Goal: Information Seeking & Learning: Learn about a topic

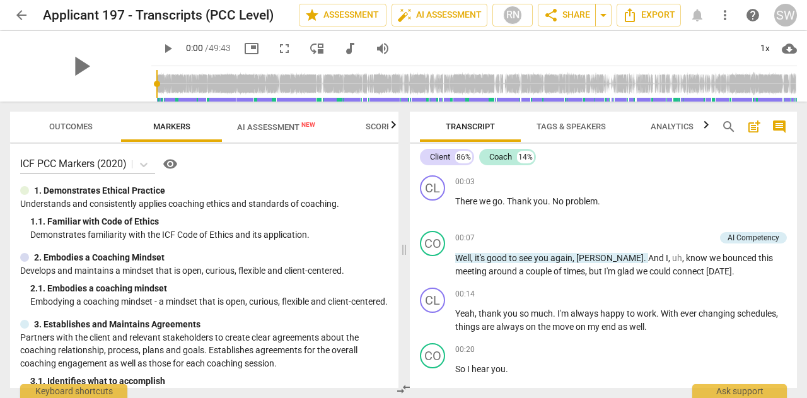
click at [251, 84] on input "range" at bounding box center [476, 84] width 641 height 40
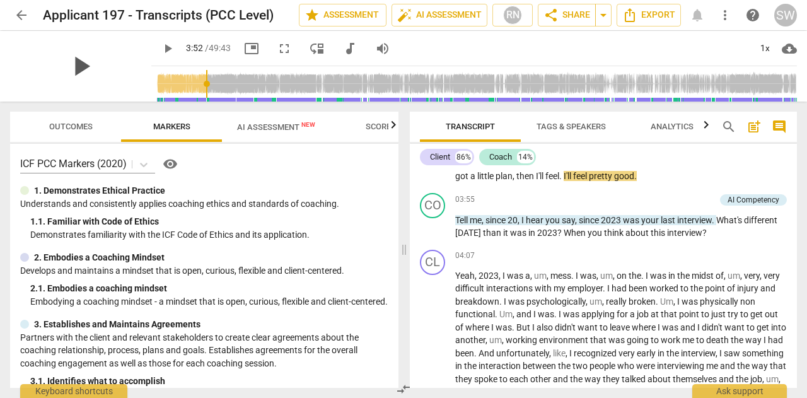
click at [97, 67] on span "play_arrow" at bounding box center [80, 66] width 33 height 33
click at [521, 156] on div "14%" at bounding box center [525, 157] width 17 height 13
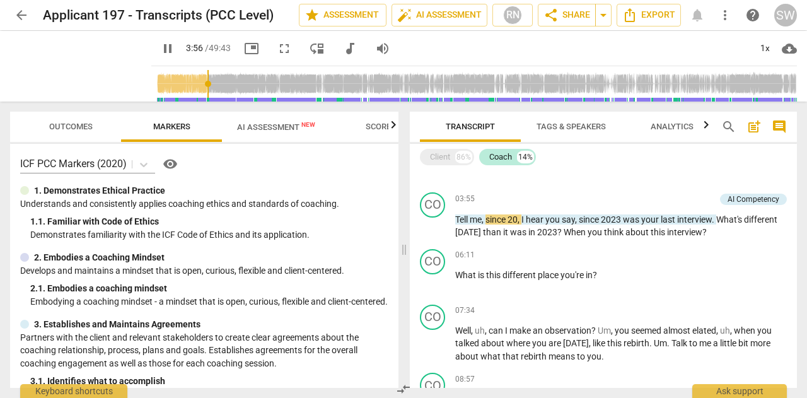
click at [264, 84] on input "range" at bounding box center [476, 84] width 641 height 40
click at [283, 85] on input "range" at bounding box center [476, 84] width 641 height 40
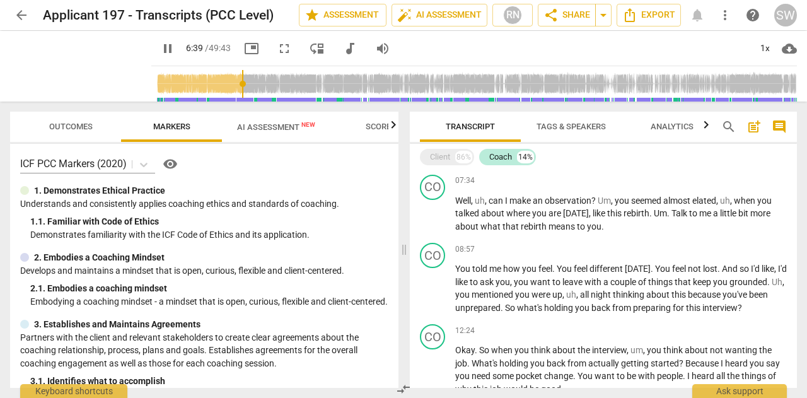
scroll to position [469, 0]
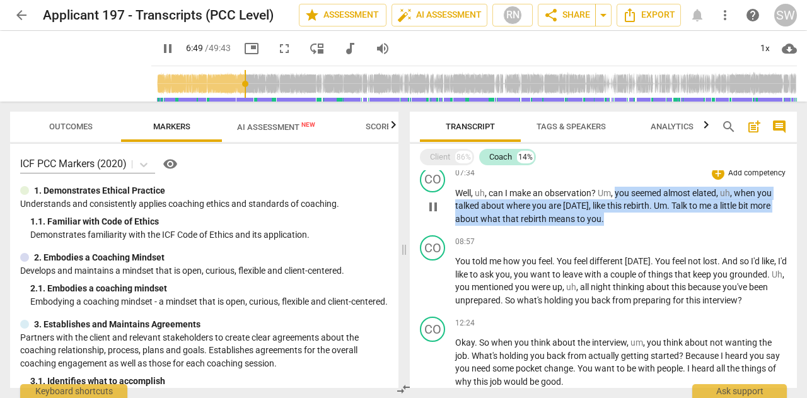
drag, startPoint x: 617, startPoint y: 192, endPoint x: 615, endPoint y: 219, distance: 27.2
click at [615, 219] on p "Well , uh , can I make an observation ? Um , you seemed almost elated , uh , wh…" at bounding box center [621, 206] width 332 height 39
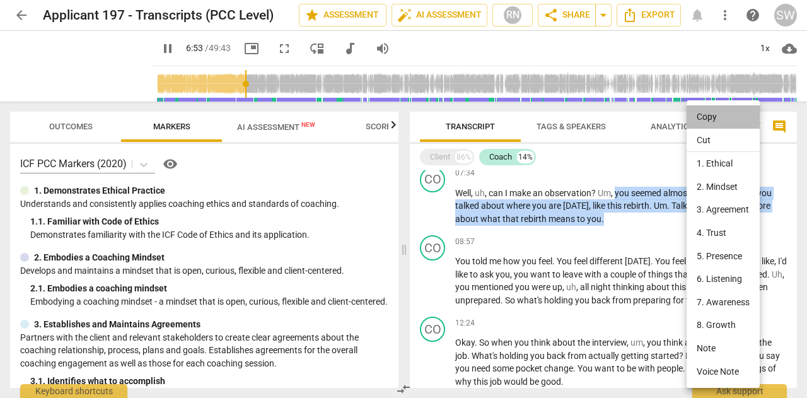
click at [705, 115] on li "Copy" at bounding box center [723, 116] width 73 height 23
copy p "you seemed almost elated , uh , when you talked about where you are [DATE] , li…"
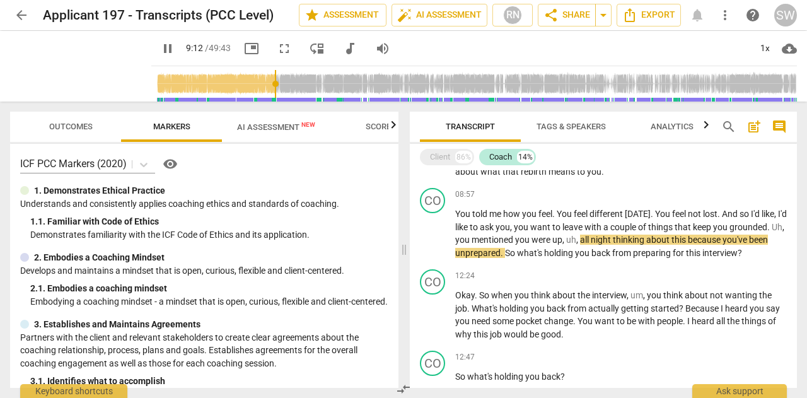
scroll to position [523, 0]
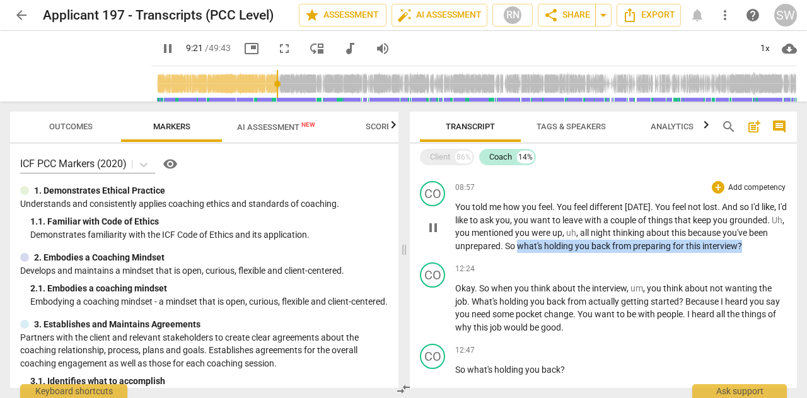
drag, startPoint x: 538, startPoint y: 243, endPoint x: 769, endPoint y: 241, distance: 231.4
click at [769, 241] on p "You told me how you feel . You feel different [DATE] . You feel not lost . And …" at bounding box center [621, 227] width 332 height 52
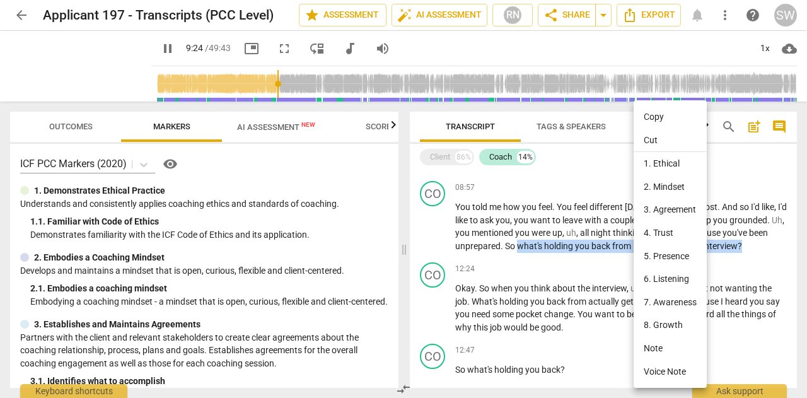
click at [664, 113] on li "Copy" at bounding box center [670, 116] width 73 height 23
copy p "what's holding you back from preparing for this interview ?"
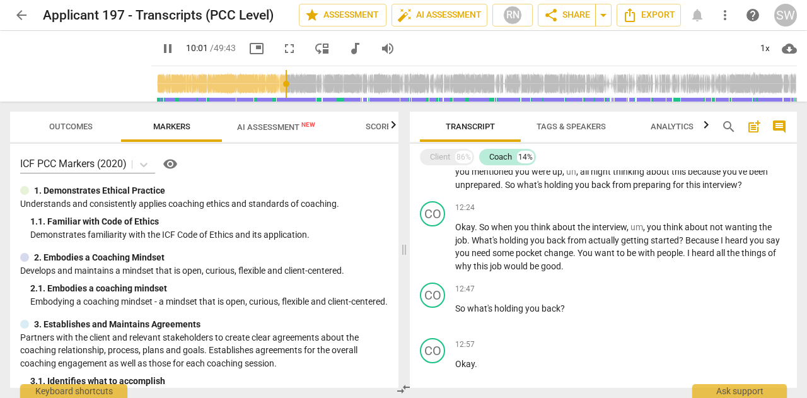
scroll to position [591, 0]
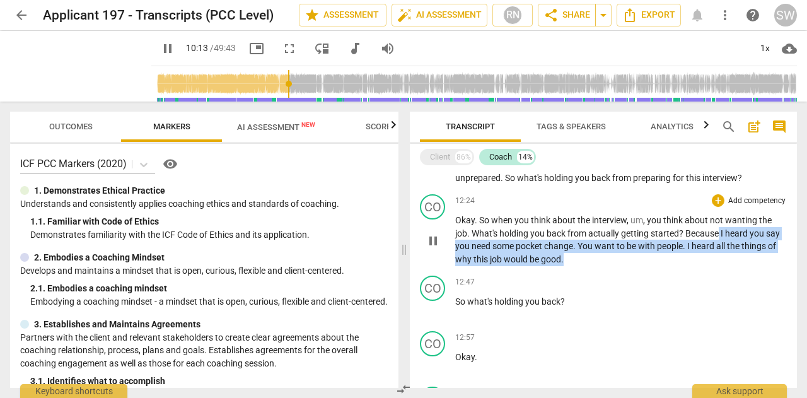
drag, startPoint x: 720, startPoint y: 231, endPoint x: 600, endPoint y: 259, distance: 123.1
click at [600, 259] on p "Okay . So when you think about the interview , um , you think about not wanting…" at bounding box center [621, 240] width 332 height 52
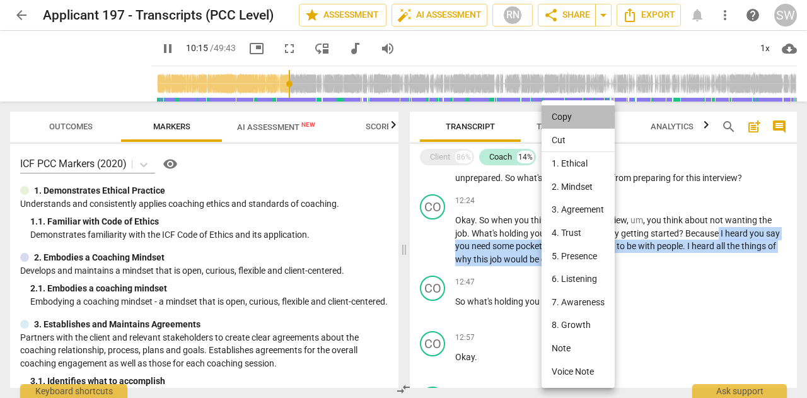
click at [569, 119] on li "Copy" at bounding box center [578, 116] width 73 height 23
copy p "I heard you say you need some pocket change . You want to be with people . I he…"
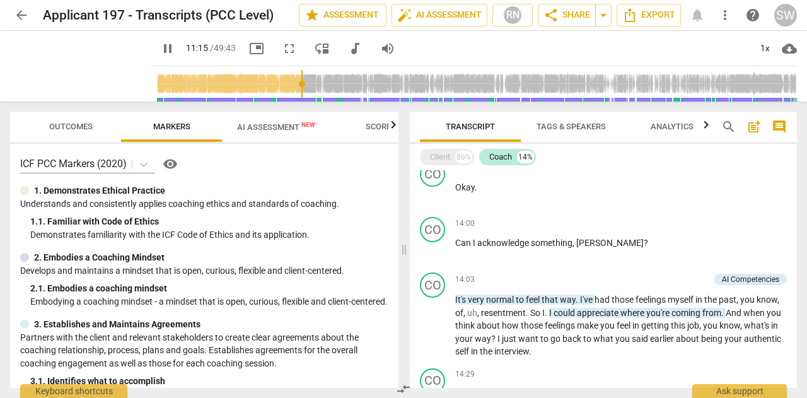
scroll to position [795, 0]
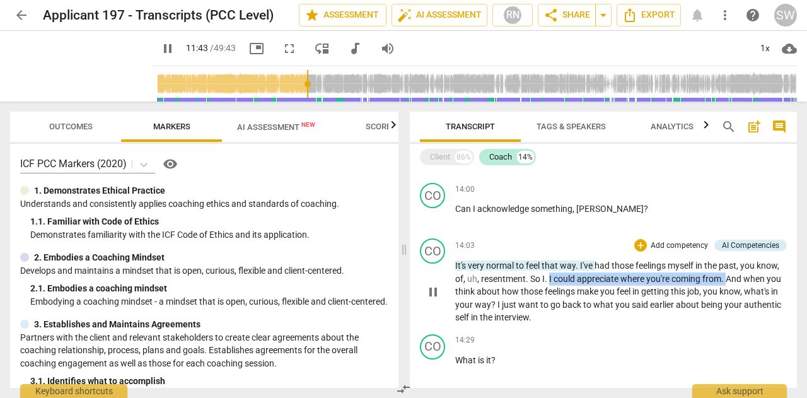
drag, startPoint x: 550, startPoint y: 277, endPoint x: 727, endPoint y: 277, distance: 177.2
click at [727, 277] on p "It's very normal to feel that way . I've had those feelings myself in the past …" at bounding box center [621, 291] width 332 height 65
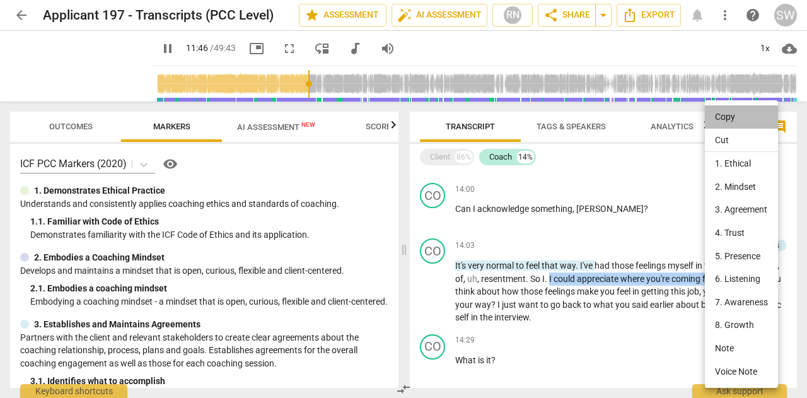
click at [735, 119] on li "Copy" at bounding box center [741, 116] width 73 height 23
copy p "I could appreciate where you're coming from ."
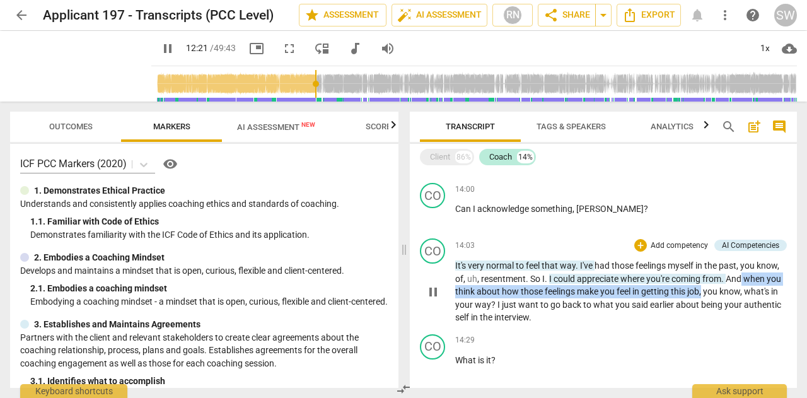
drag, startPoint x: 743, startPoint y: 276, endPoint x: 719, endPoint y: 292, distance: 28.2
click at [719, 292] on p "It's very normal to feel that way . I've had those feelings myself in the past …" at bounding box center [621, 291] width 332 height 65
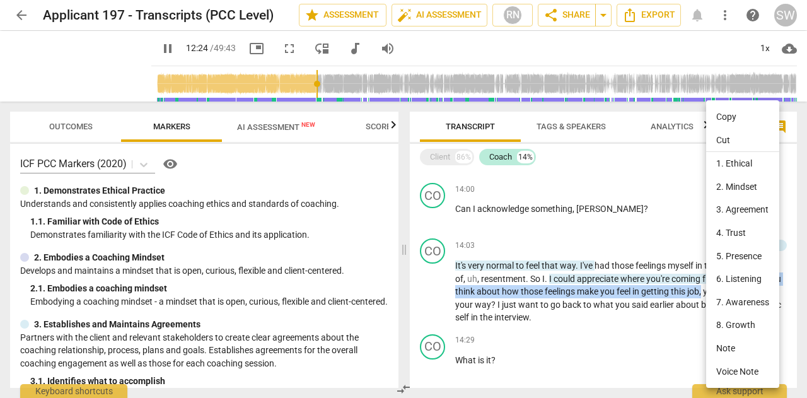
click at [736, 117] on li "Copy" at bounding box center [742, 116] width 73 height 23
copy p "when you think about how those feelings make you feel in getting this job ,"
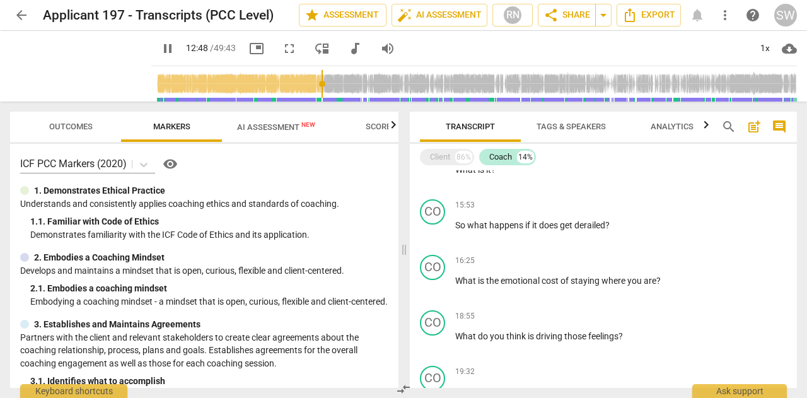
scroll to position [992, 0]
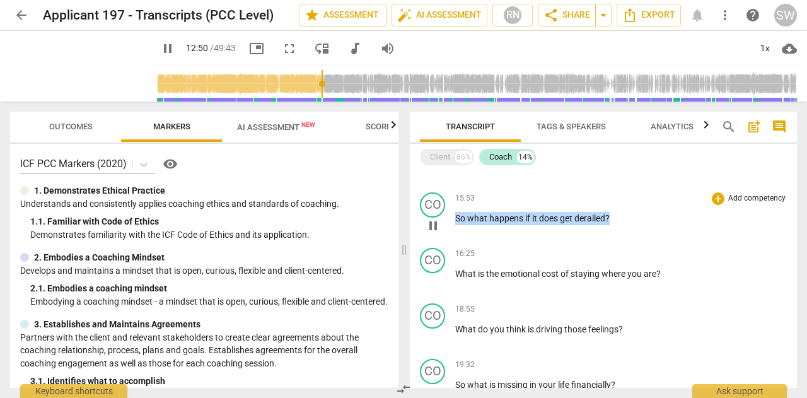
drag, startPoint x: 456, startPoint y: 218, endPoint x: 632, endPoint y: 218, distance: 175.3
click at [632, 218] on p "So what happens if it does get derailed ?" at bounding box center [621, 218] width 332 height 13
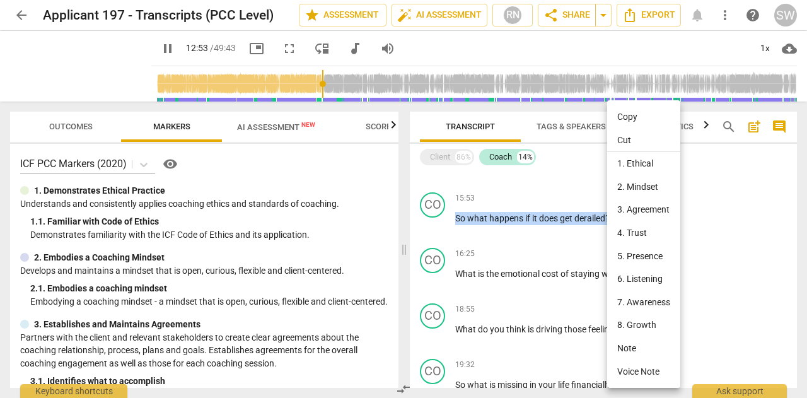
click at [630, 117] on li "Copy" at bounding box center [643, 116] width 73 height 23
copy p "So what happens if it does get derailed ?"
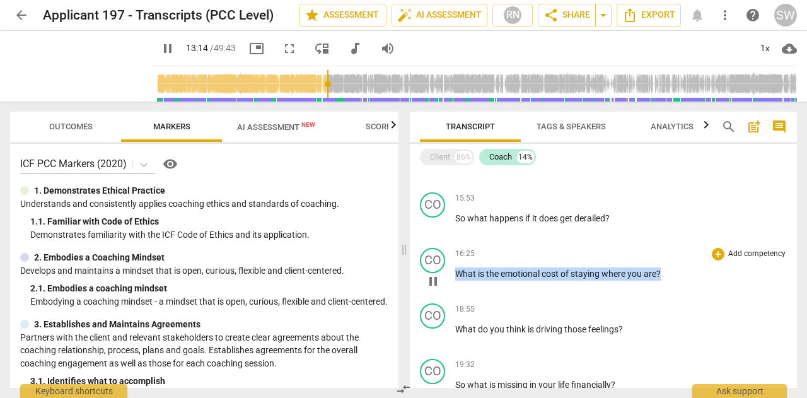
drag, startPoint x: 456, startPoint y: 271, endPoint x: 673, endPoint y: 279, distance: 216.4
click at [673, 279] on p "What is the emotional cost of staying where you are ?" at bounding box center [621, 273] width 332 height 13
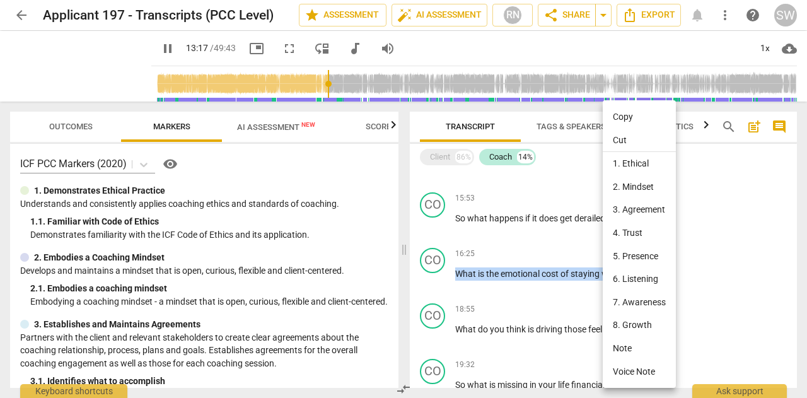
click at [624, 112] on li "Copy" at bounding box center [639, 116] width 73 height 23
copy p "What is the emotional cost of staying where you are ?"
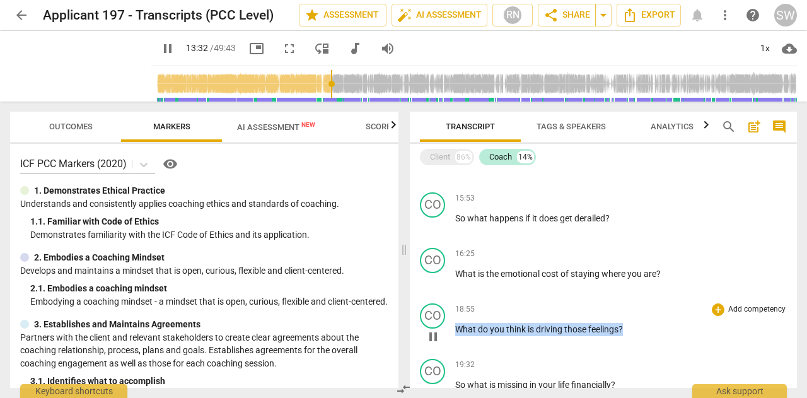
drag, startPoint x: 456, startPoint y: 328, endPoint x: 656, endPoint y: 314, distance: 199.8
click at [656, 314] on div "18:55 + Add competency keyboard_arrow_right What do you think is driving those …" at bounding box center [621, 325] width 332 height 45
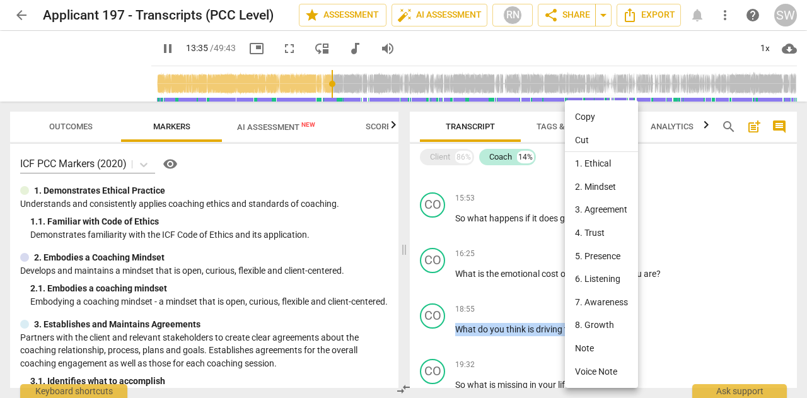
click at [594, 122] on li "Copy" at bounding box center [601, 116] width 73 height 23
copy p "What do you think is driving those feelings ?"
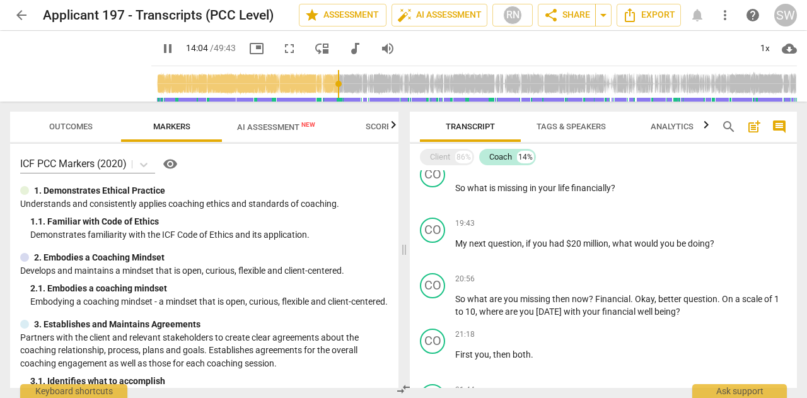
scroll to position [1196, 0]
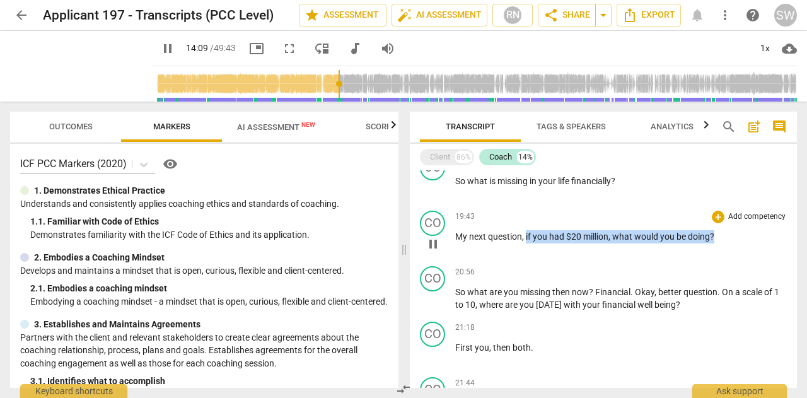
drag, startPoint x: 525, startPoint y: 236, endPoint x: 735, endPoint y: 223, distance: 210.4
click at [735, 223] on div "19:43 + Add competency keyboard_arrow_right My next question , if you had $20 m…" at bounding box center [621, 233] width 332 height 45
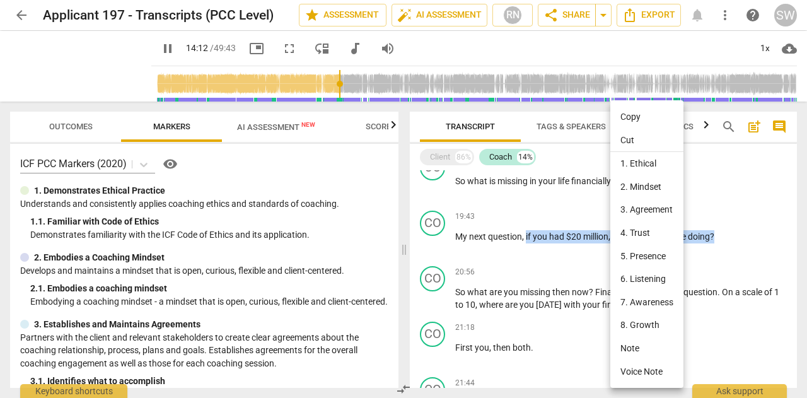
click at [640, 118] on li "Copy" at bounding box center [646, 116] width 73 height 23
copy p "if you had $20 million , what would you be doing ?"
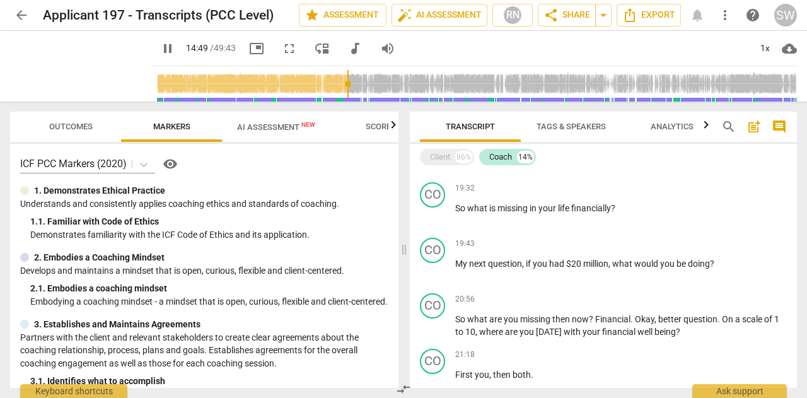
scroll to position [1155, 0]
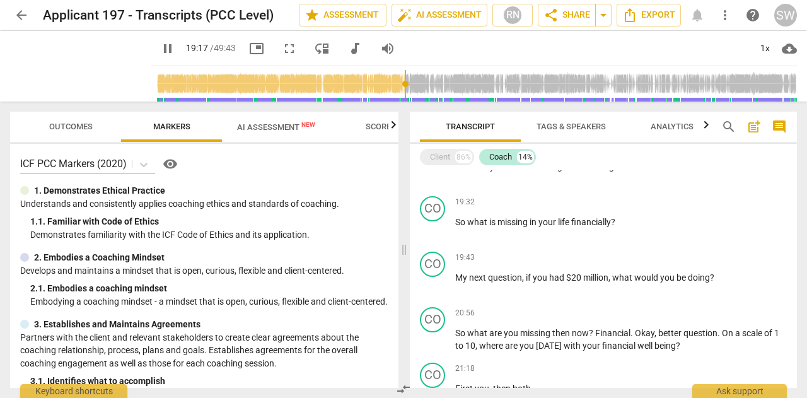
click at [434, 84] on input "range" at bounding box center [476, 84] width 641 height 40
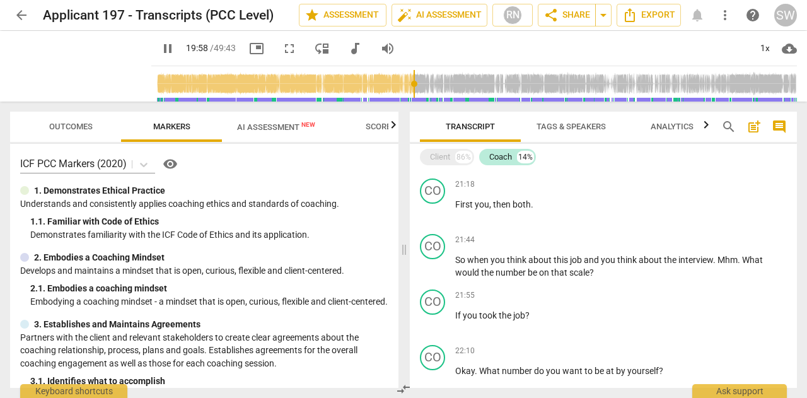
scroll to position [1345, 0]
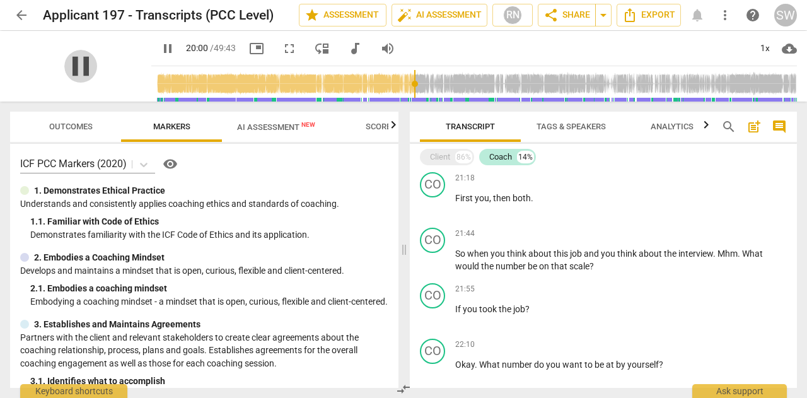
click at [97, 61] on span "pause" at bounding box center [80, 66] width 33 height 33
click at [97, 61] on span "play_arrow" at bounding box center [80, 66] width 33 height 33
type input "1202"
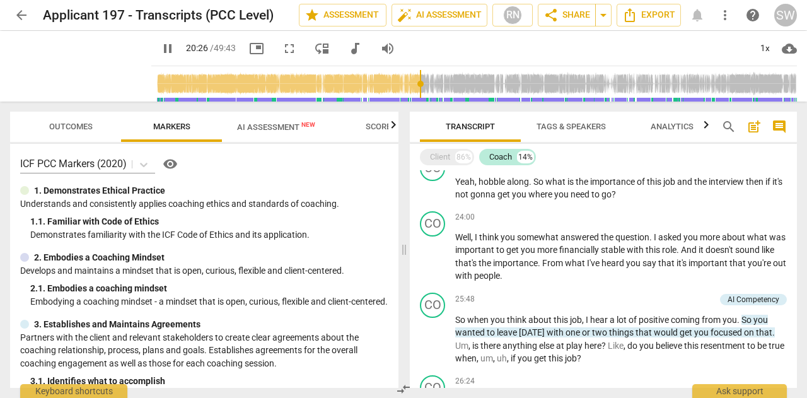
scroll to position [1597, 0]
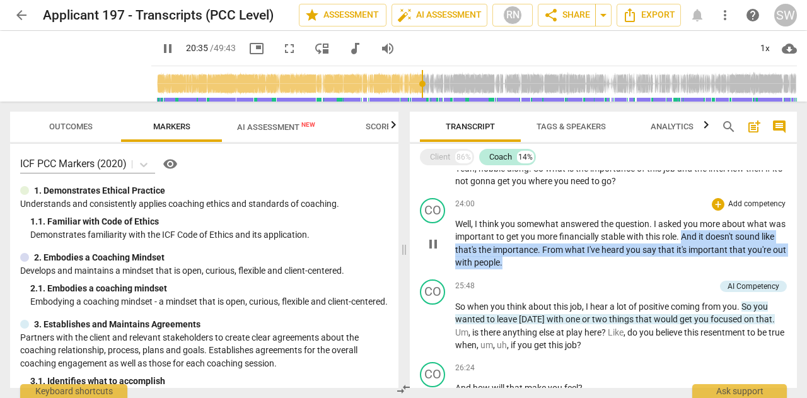
drag, startPoint x: 700, startPoint y: 234, endPoint x: 571, endPoint y: 265, distance: 132.9
click at [571, 265] on p "Well , I think you somewhat answered the question . I asked you more about what…" at bounding box center [621, 244] width 332 height 52
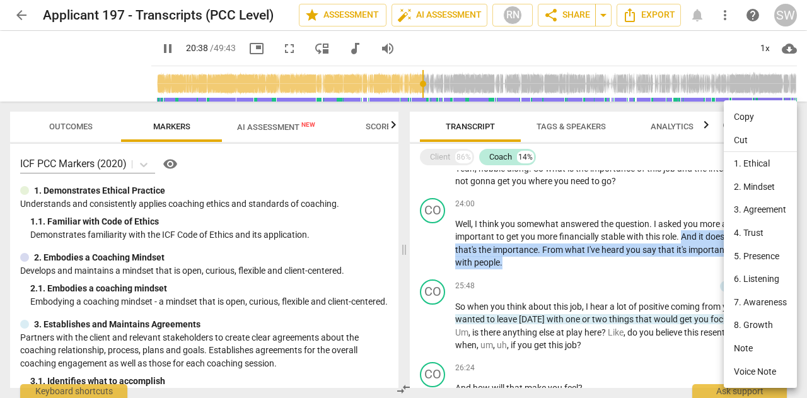
click at [749, 115] on li "Copy" at bounding box center [760, 116] width 73 height 23
copy p "And it doesn't sound like that's the importance . From what I've heard you say …"
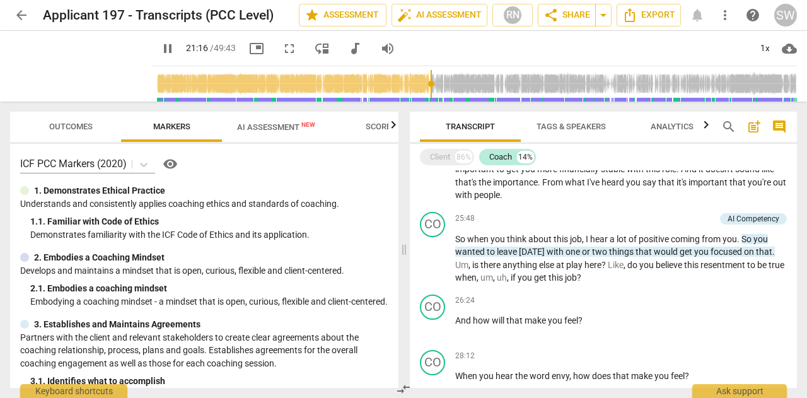
scroll to position [1679, 0]
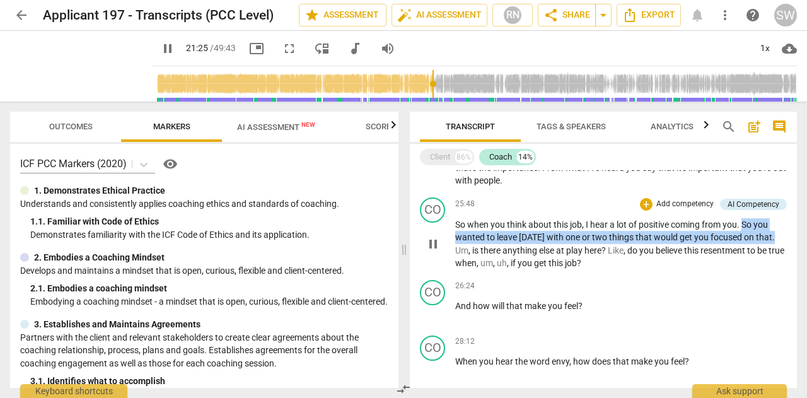
drag, startPoint x: 744, startPoint y: 221, endPoint x: 775, endPoint y: 243, distance: 37.6
click at [775, 243] on p "So when you think about this job , I hear a lot of positive coming from you . S…" at bounding box center [621, 244] width 332 height 52
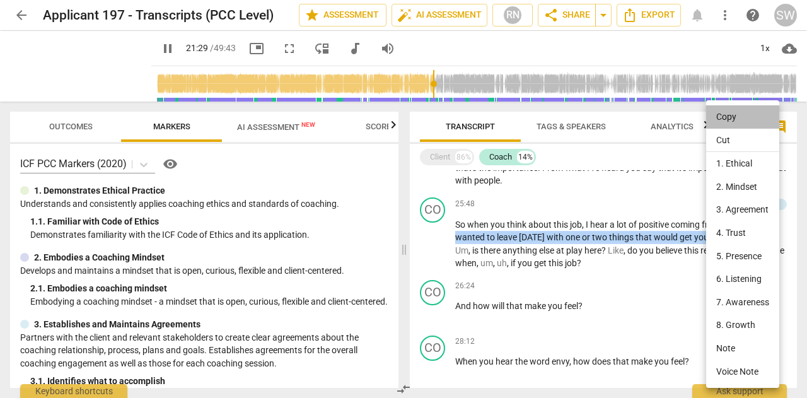
click at [738, 114] on li "Copy" at bounding box center [742, 116] width 73 height 23
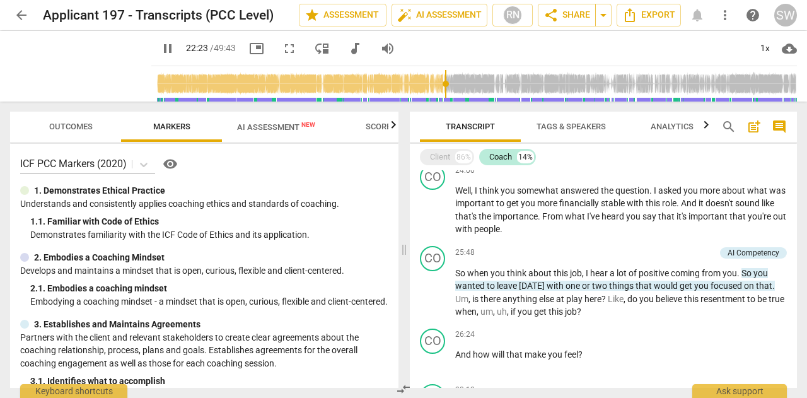
scroll to position [1651, 0]
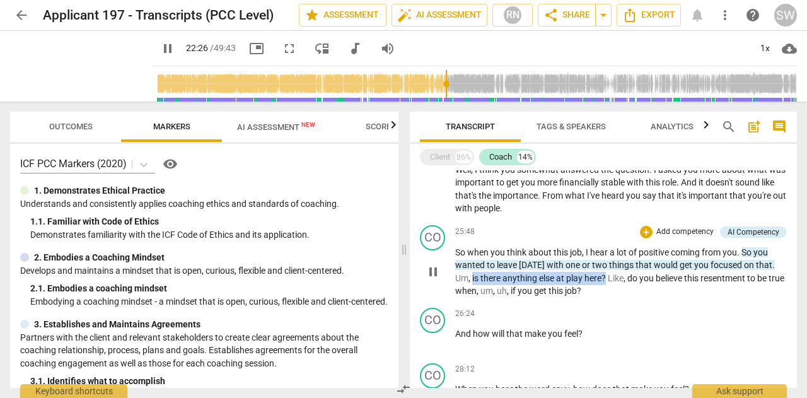
drag, startPoint x: 472, startPoint y: 279, endPoint x: 607, endPoint y: 274, distance: 134.4
click at [607, 274] on p "So when you think about this job , I hear a lot of positive coming from you . S…" at bounding box center [621, 272] width 332 height 52
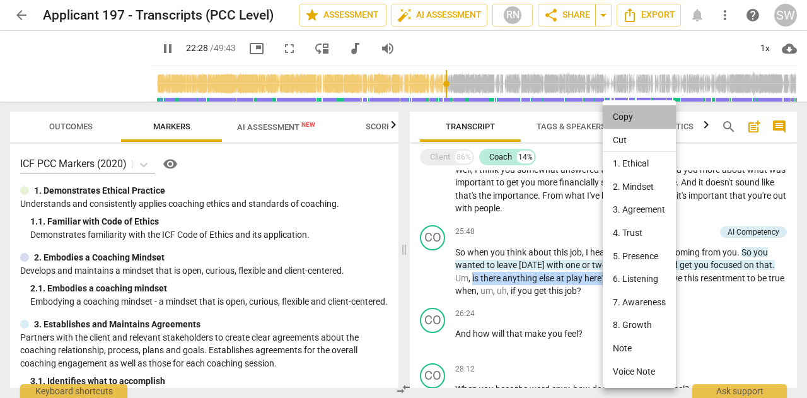
click at [629, 116] on li "Copy" at bounding box center [639, 116] width 73 height 23
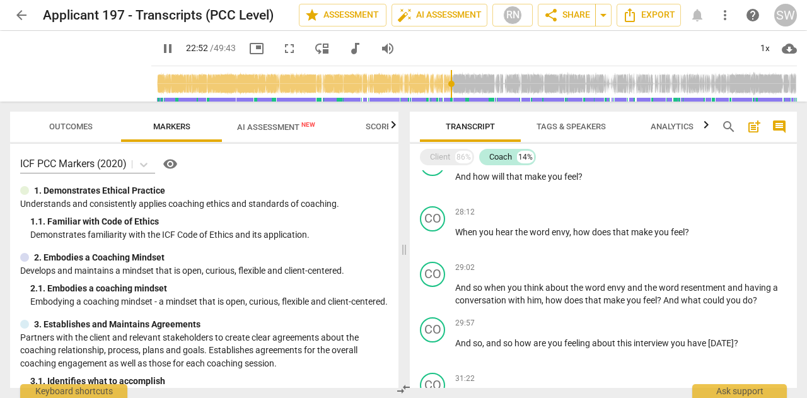
scroll to position [1815, 0]
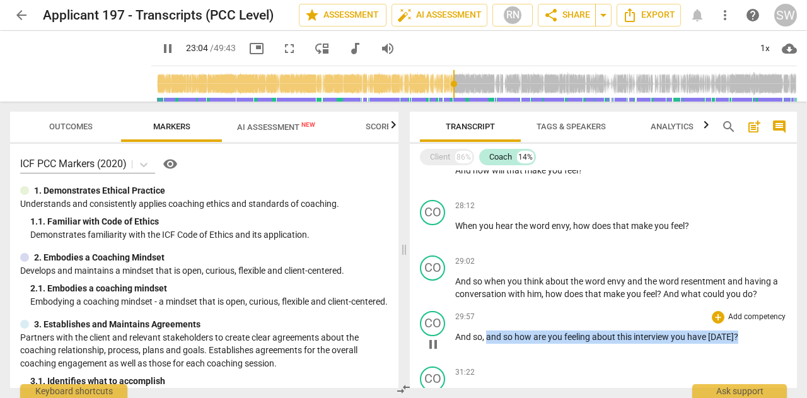
drag, startPoint x: 486, startPoint y: 338, endPoint x: 770, endPoint y: 340, distance: 283.7
click at [770, 340] on p "And so , and so how are you feeling about this interview you have [DATE] ?" at bounding box center [621, 336] width 332 height 13
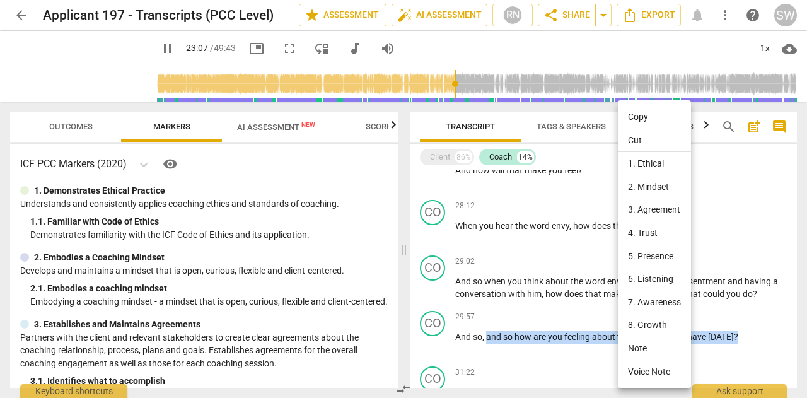
click at [633, 116] on li "Copy" at bounding box center [654, 116] width 73 height 23
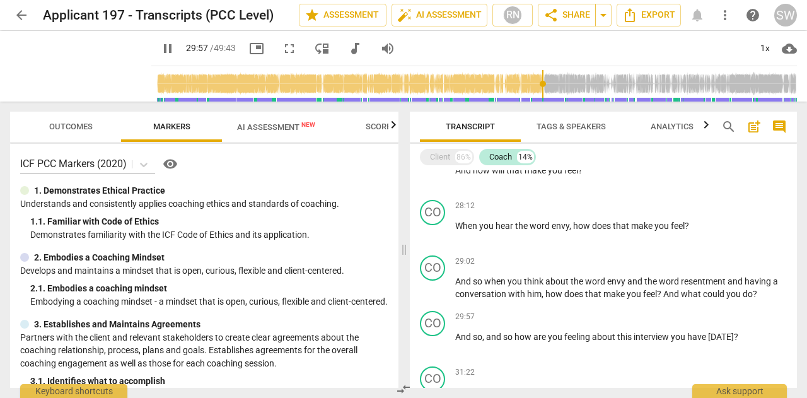
click at [561, 83] on input "range" at bounding box center [476, 84] width 641 height 40
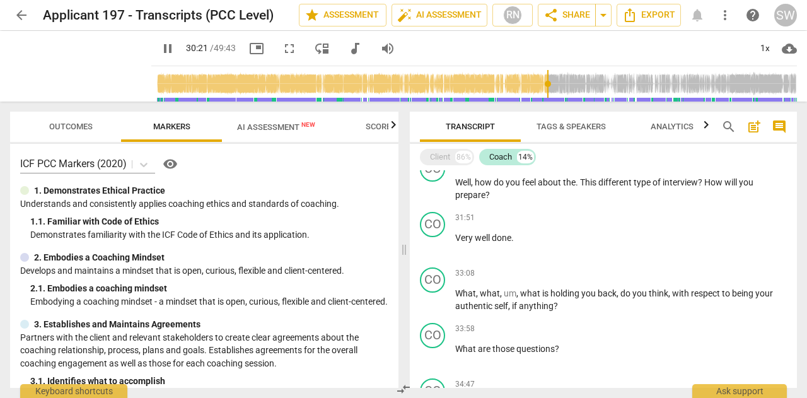
scroll to position [2086, 0]
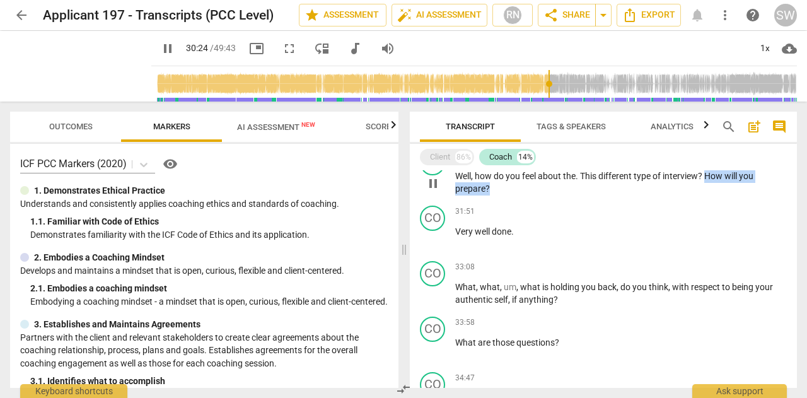
drag, startPoint x: 706, startPoint y: 173, endPoint x: 707, endPoint y: 182, distance: 8.9
click at [707, 182] on p "Well , how do you feel about the . This different type of interview ? How will …" at bounding box center [621, 183] width 332 height 26
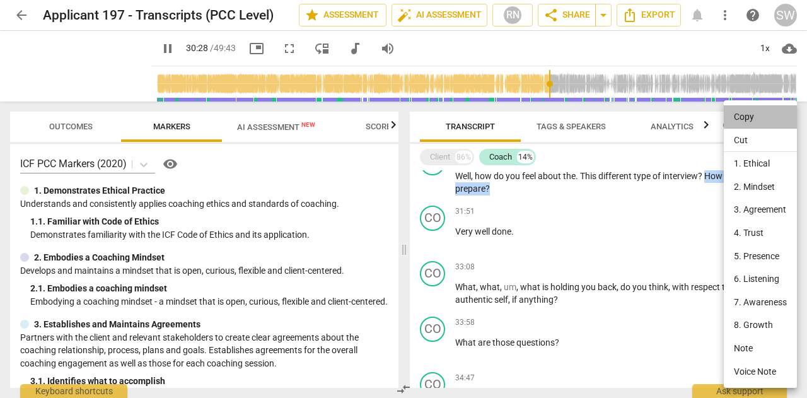
click at [745, 117] on li "Copy" at bounding box center [760, 116] width 73 height 23
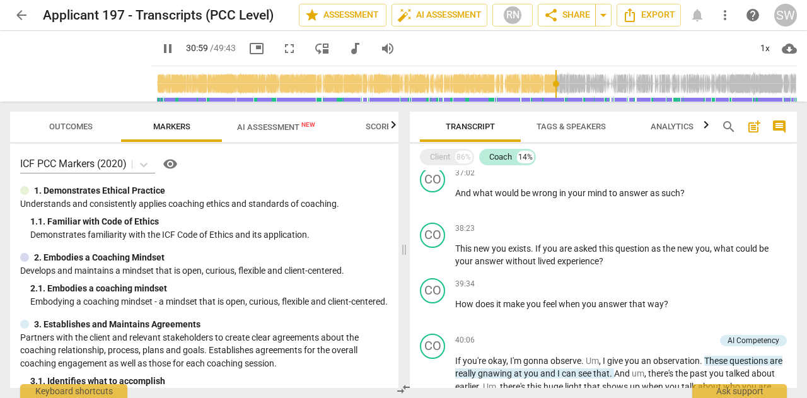
scroll to position [2576, 0]
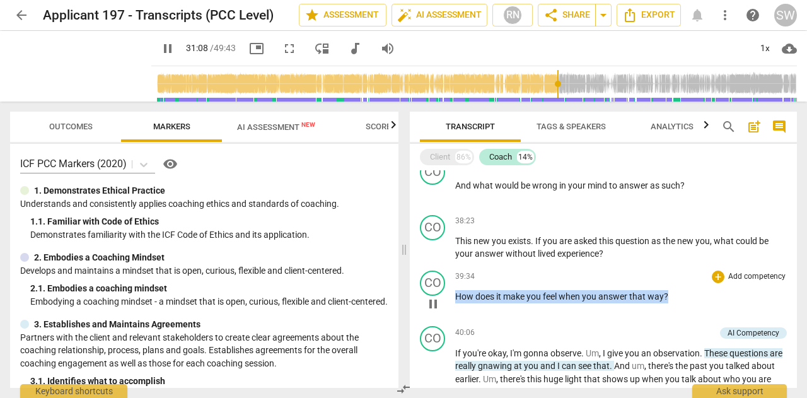
drag, startPoint x: 455, startPoint y: 292, endPoint x: 700, endPoint y: 284, distance: 244.8
click at [700, 284] on div "39:34 + Add competency keyboard_arrow_right How does it make you feel when you …" at bounding box center [621, 292] width 332 height 45
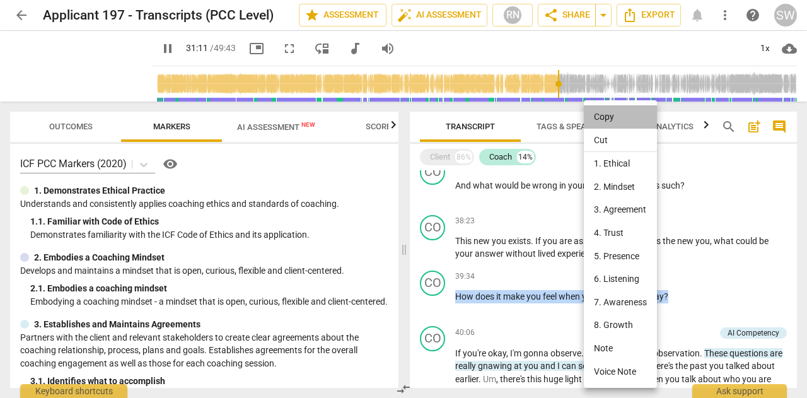
click at [615, 117] on li "Copy" at bounding box center [620, 116] width 73 height 23
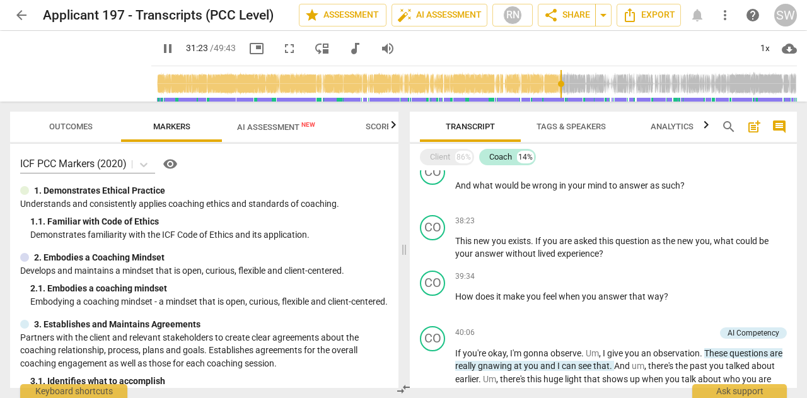
scroll to position [2030, 0]
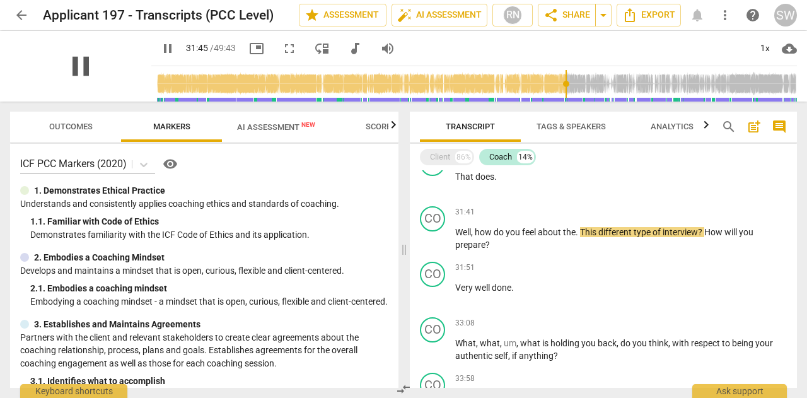
click at [97, 66] on span "pause" at bounding box center [80, 66] width 33 height 33
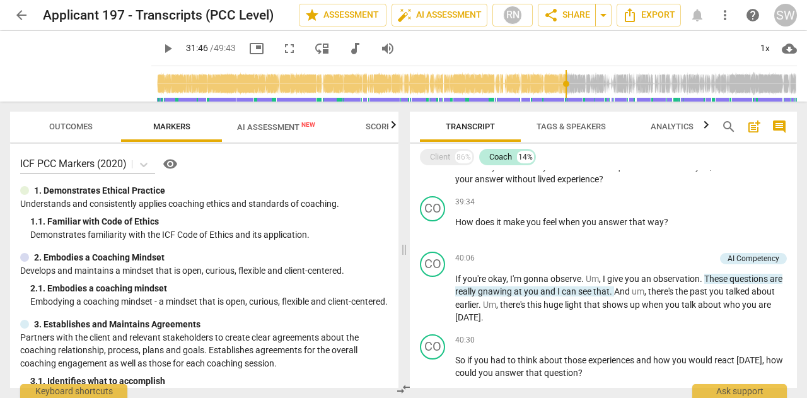
scroll to position [2637, 0]
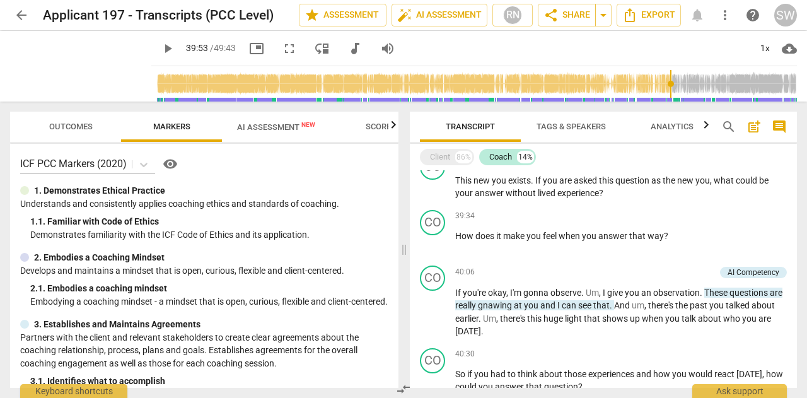
click at [679, 84] on input "range" at bounding box center [476, 84] width 641 height 40
click at [97, 69] on span "play_arrow" at bounding box center [80, 66] width 33 height 33
click at [706, 291] on span "These" at bounding box center [716, 293] width 25 height 10
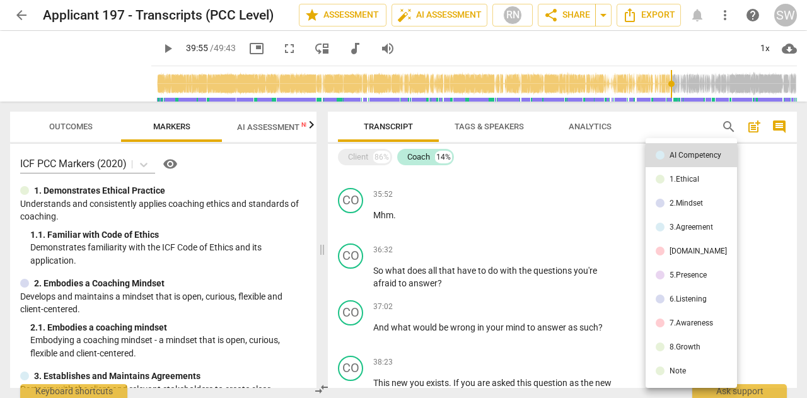
scroll to position [2837, 0]
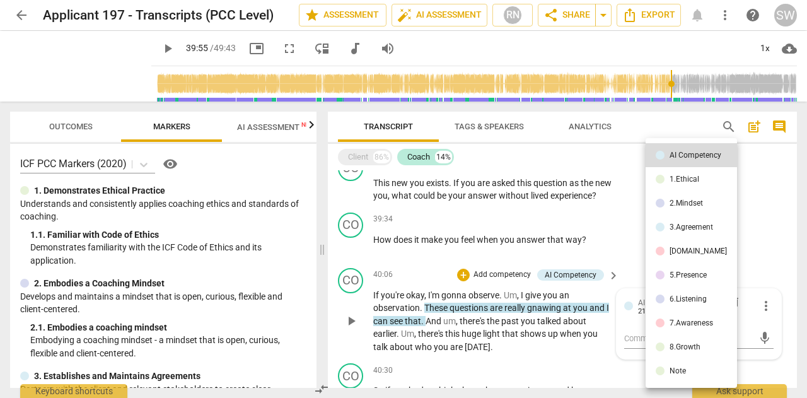
click at [603, 259] on div at bounding box center [403, 199] width 807 height 398
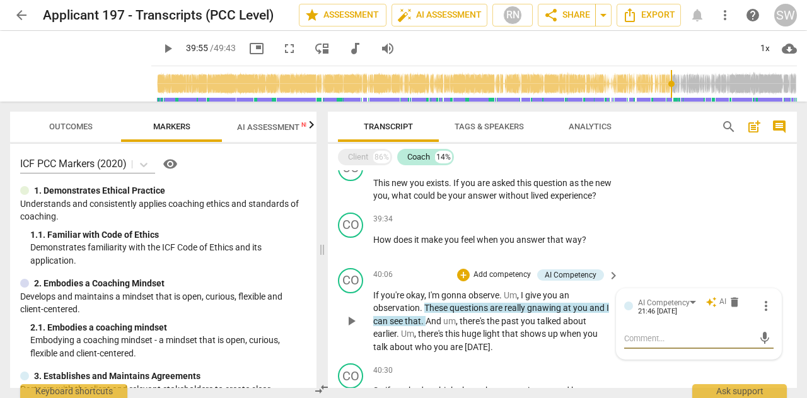
click at [613, 283] on span "keyboard_arrow_right" at bounding box center [613, 275] width 15 height 15
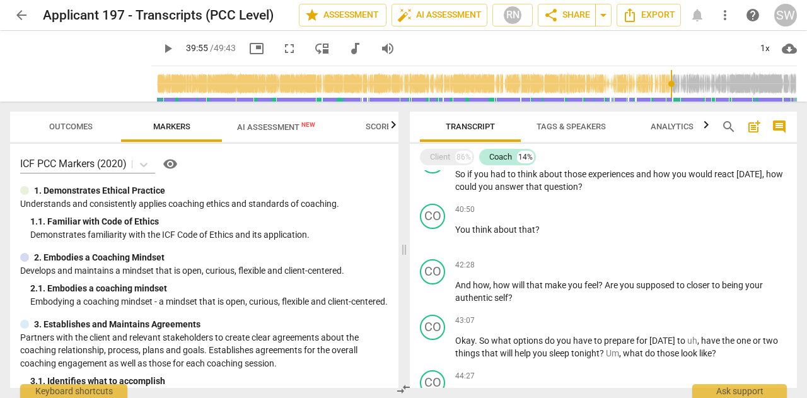
scroll to position [2637, 0]
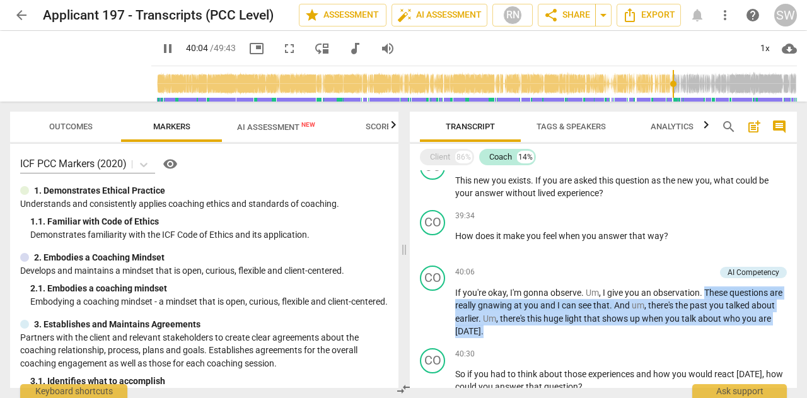
drag, startPoint x: 497, startPoint y: 333, endPoint x: 706, endPoint y: 289, distance: 213.8
click at [706, 289] on p "If you're okay , I'm gonna observe . Um , I give you an observation . These que…" at bounding box center [621, 312] width 332 height 52
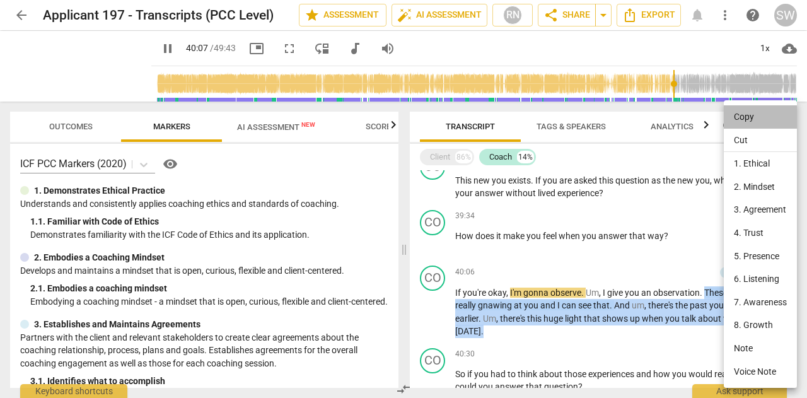
click at [754, 119] on li "Copy" at bounding box center [760, 116] width 73 height 23
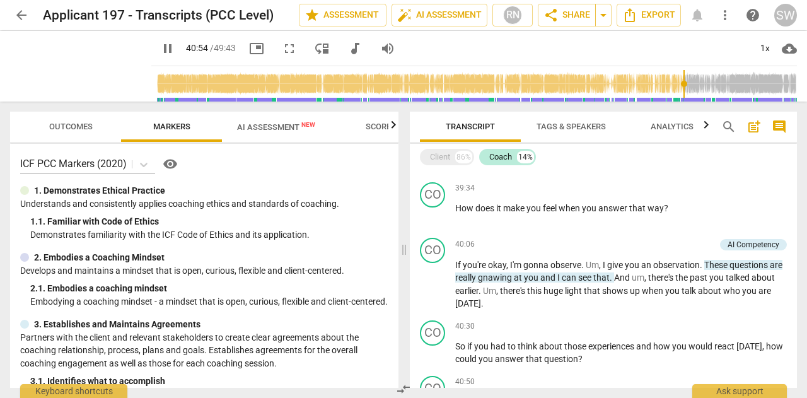
scroll to position [2671, 0]
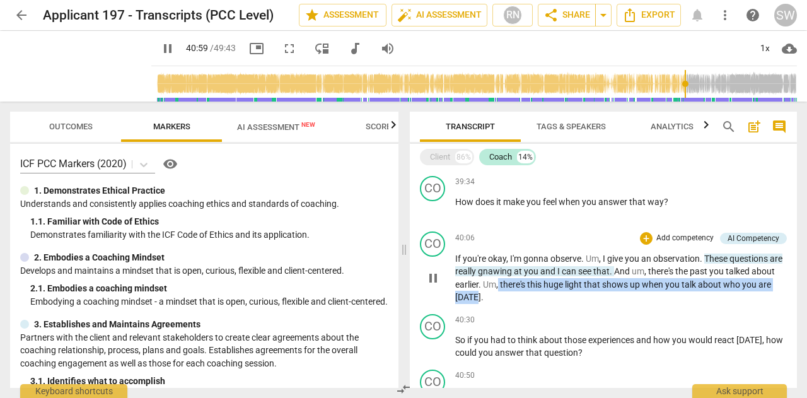
drag, startPoint x: 524, startPoint y: 284, endPoint x: 490, endPoint y: 296, distance: 36.3
click at [490, 296] on p "If you're okay , I'm gonna observe . Um , I give you an observation . These que…" at bounding box center [621, 278] width 332 height 52
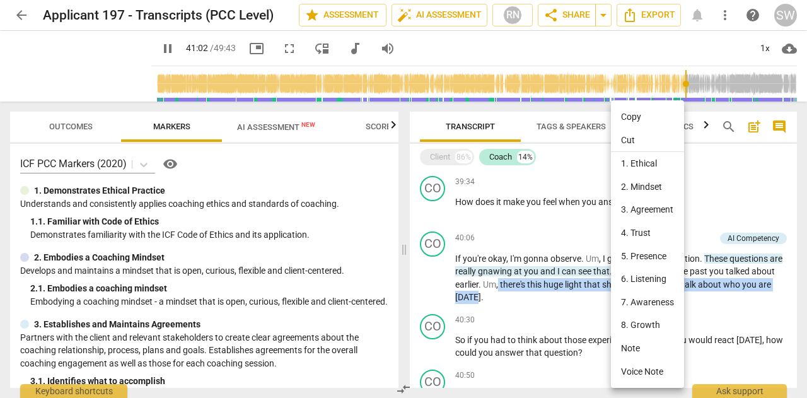
click at [634, 115] on li "Copy" at bounding box center [647, 116] width 73 height 23
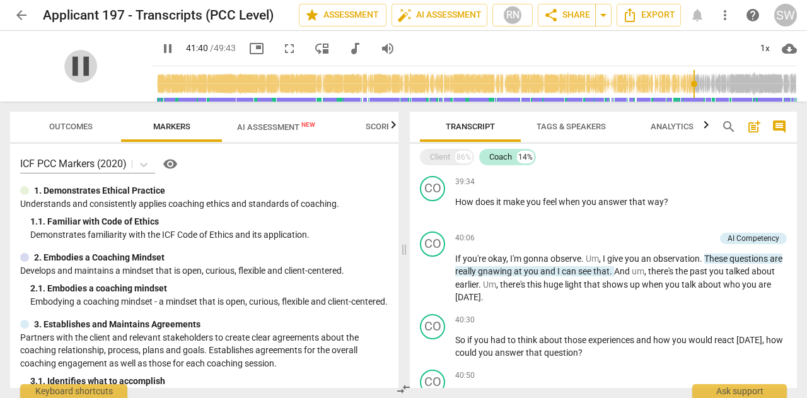
click at [97, 59] on span "pause" at bounding box center [80, 66] width 33 height 33
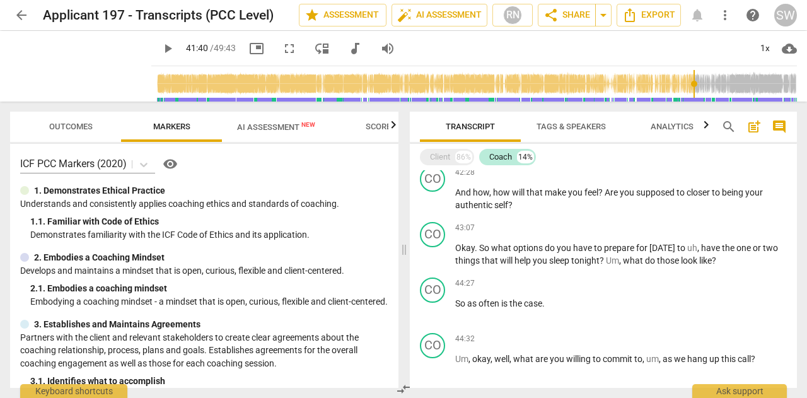
scroll to position [2936, 0]
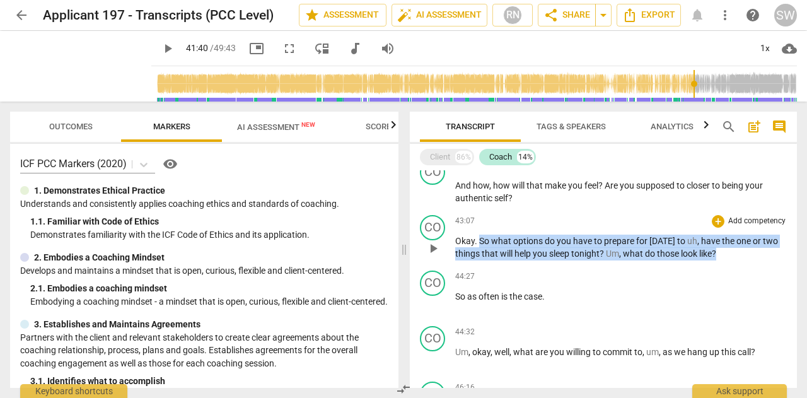
drag, startPoint x: 478, startPoint y: 239, endPoint x: 758, endPoint y: 254, distance: 280.4
click at [758, 254] on p "Okay . So what options do you have to prepare for [DATE] to uh , have the one o…" at bounding box center [621, 248] width 332 height 26
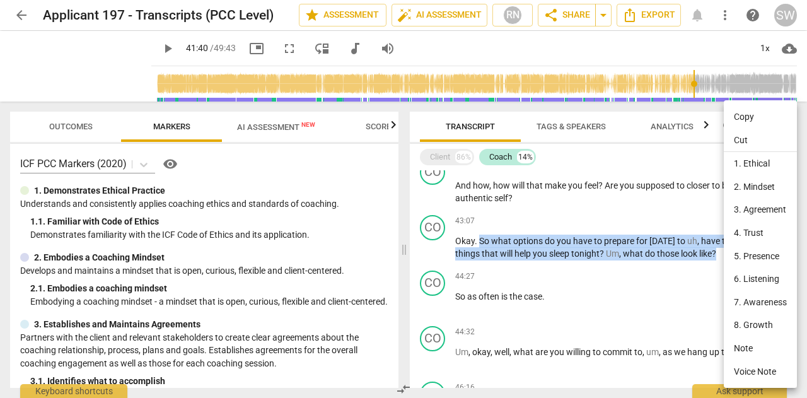
click at [740, 116] on li "Copy" at bounding box center [760, 116] width 73 height 23
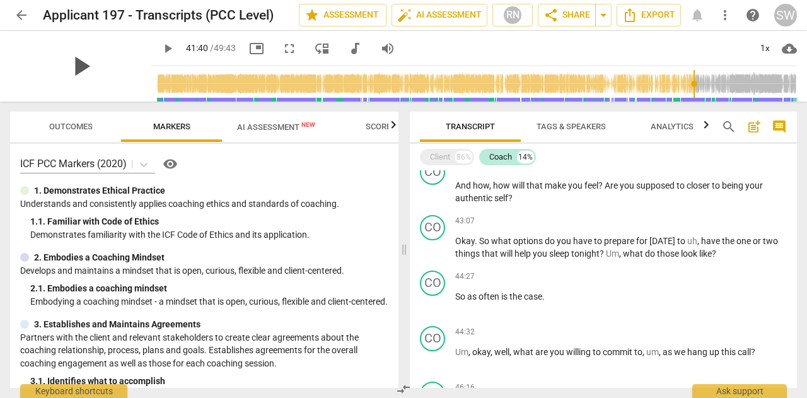
click at [97, 65] on span "play_arrow" at bounding box center [80, 66] width 33 height 33
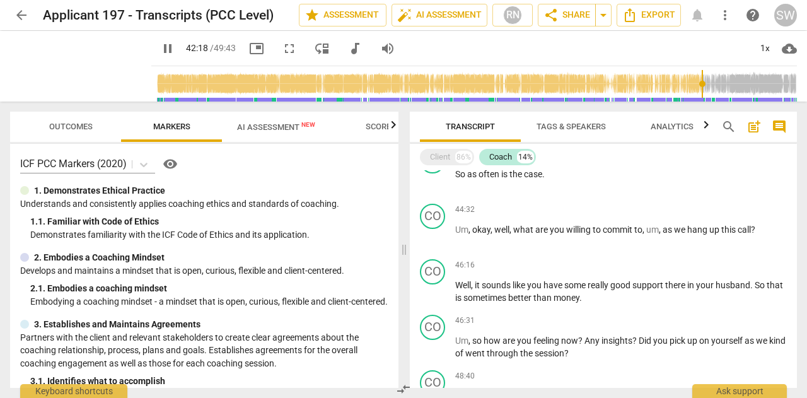
scroll to position [3072, 0]
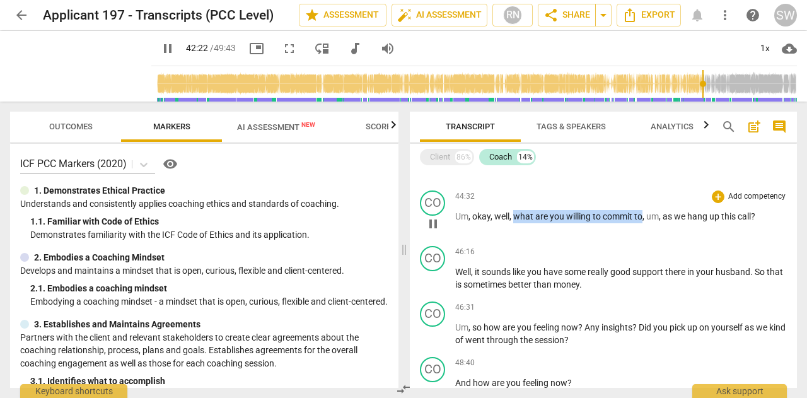
drag, startPoint x: 516, startPoint y: 214, endPoint x: 642, endPoint y: 214, distance: 126.1
click at [642, 214] on p "Um , okay , well , what are you willing to commit to , um , as we hang up this …" at bounding box center [621, 216] width 332 height 13
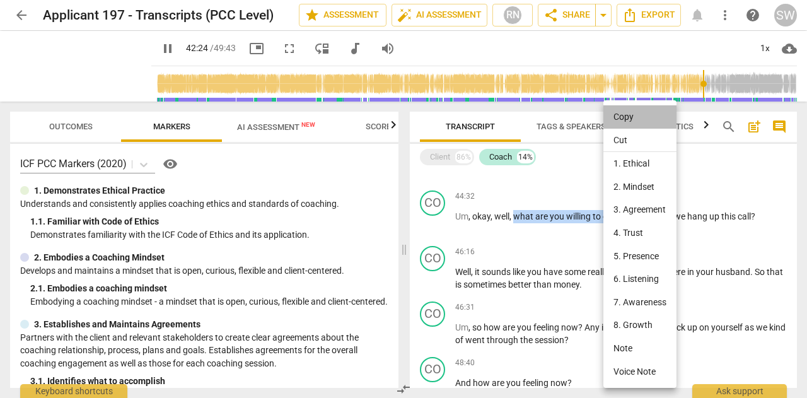
click at [638, 117] on li "Copy" at bounding box center [639, 116] width 73 height 23
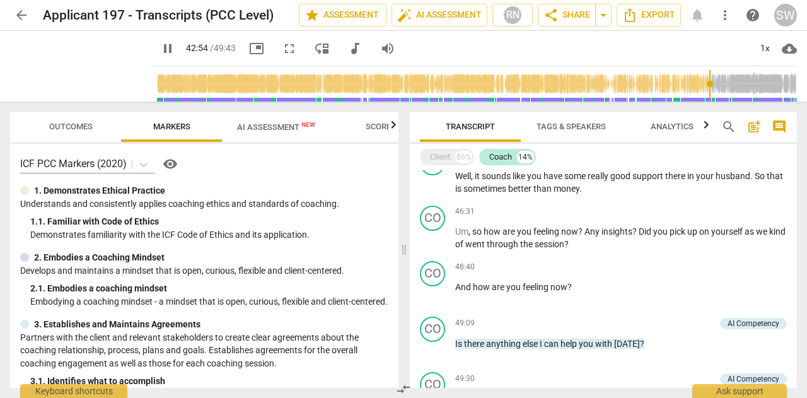
scroll to position [3181, 0]
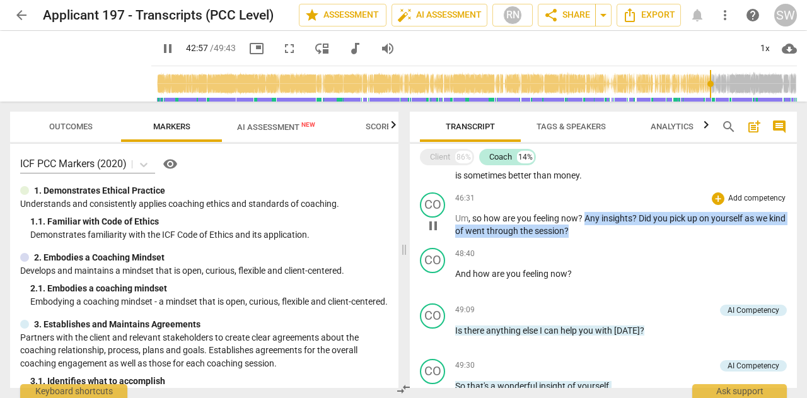
drag, startPoint x: 586, startPoint y: 218, endPoint x: 596, endPoint y: 228, distance: 15.2
click at [596, 228] on p "Um , so how are you feeling now ? Any insights ? Did you pick up on yourself as…" at bounding box center [621, 225] width 332 height 26
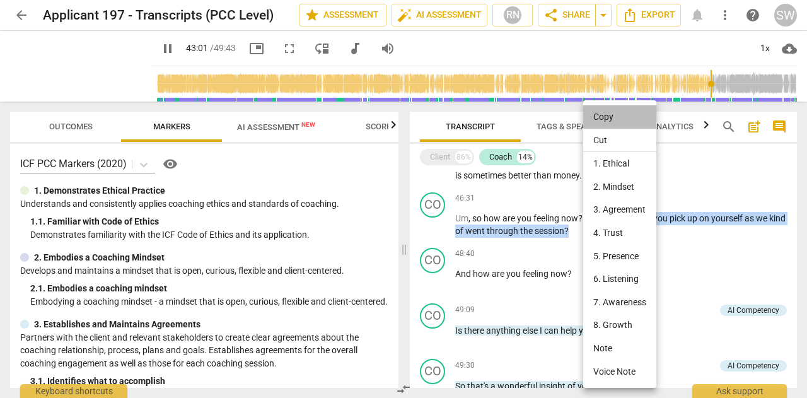
click at [605, 119] on li "Copy" at bounding box center [619, 116] width 73 height 23
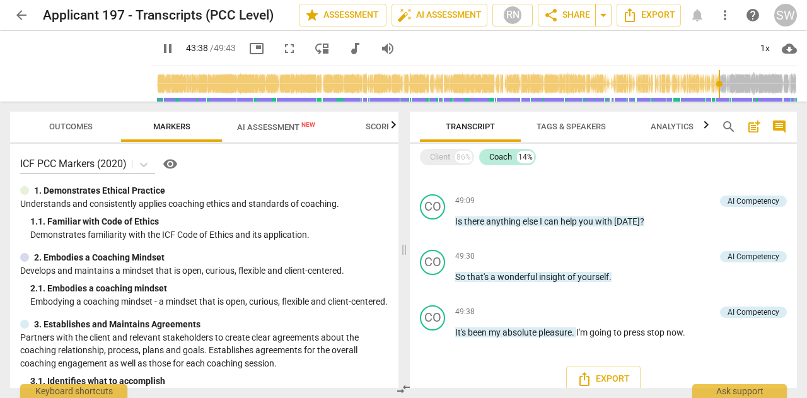
scroll to position [3303, 0]
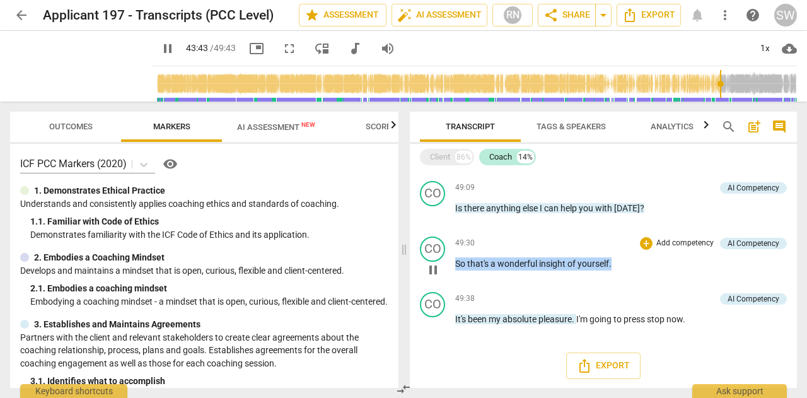
drag, startPoint x: 456, startPoint y: 265, endPoint x: 617, endPoint y: 267, distance: 160.2
click at [617, 267] on p "So that's a wonderful insight of yourself ." at bounding box center [621, 263] width 332 height 13
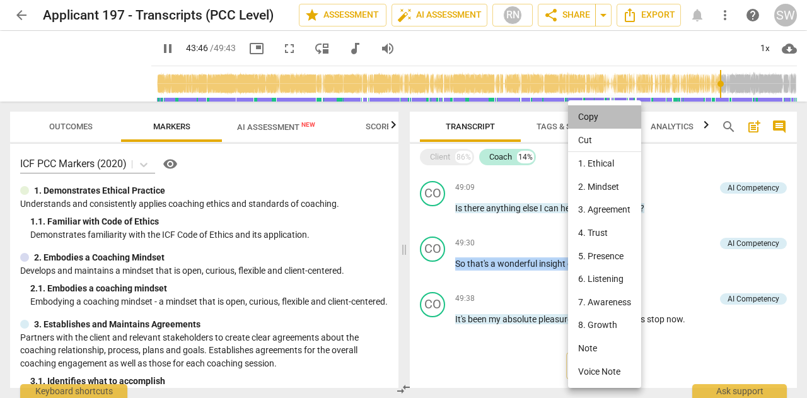
click at [596, 117] on li "Copy" at bounding box center [604, 116] width 73 height 23
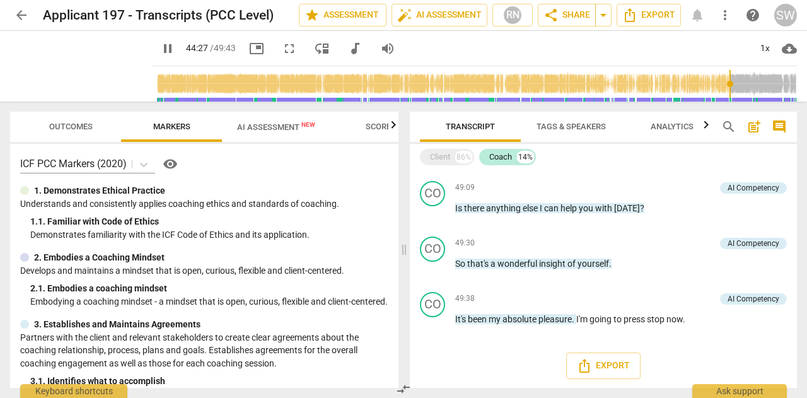
scroll to position [3057, 0]
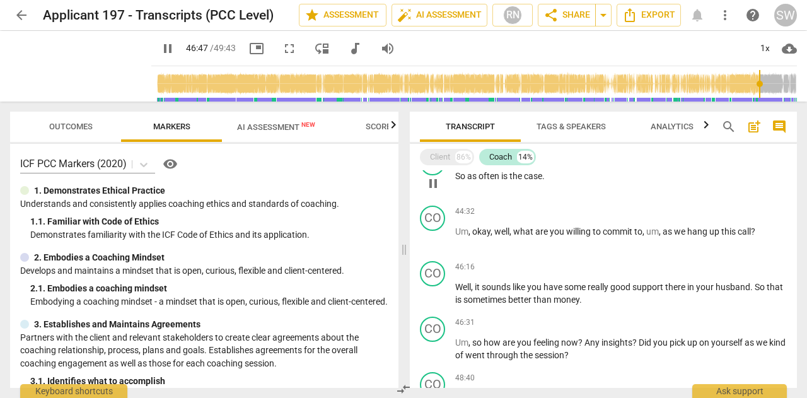
click at [555, 182] on p "So as often is the case ." at bounding box center [621, 176] width 332 height 13
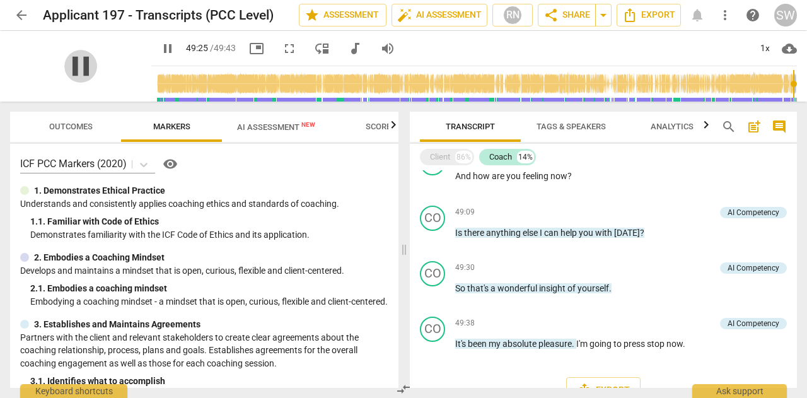
click at [97, 73] on span "pause" at bounding box center [80, 66] width 33 height 33
click at [97, 69] on span "play_arrow" at bounding box center [80, 66] width 33 height 33
type input "2983"
